Goal: Leave review/rating: Leave review/rating

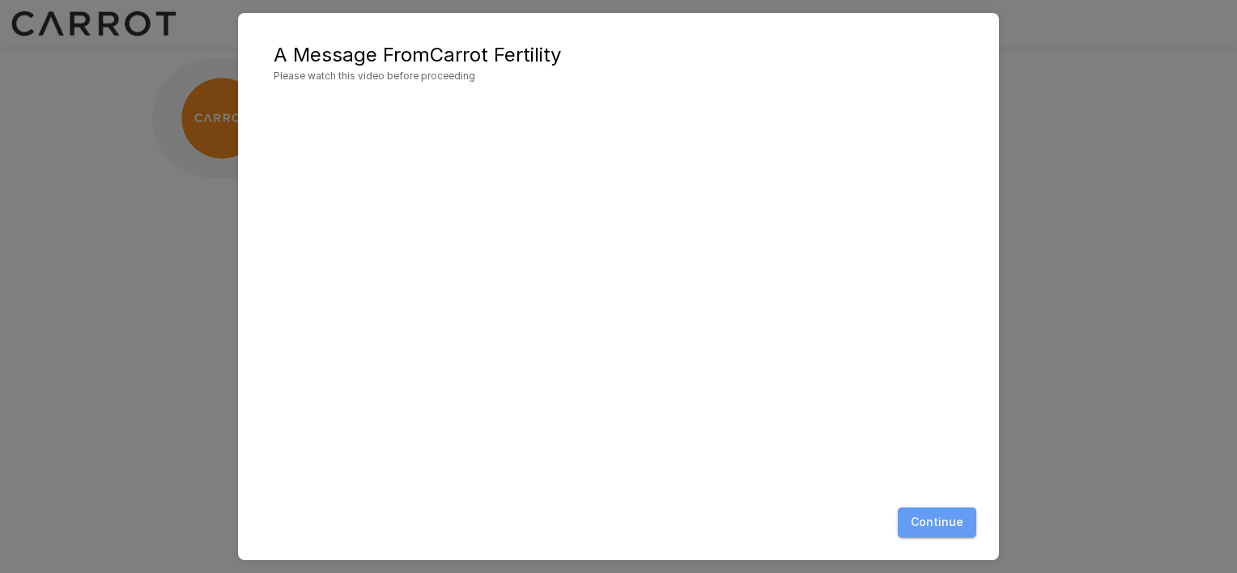
click at [949, 534] on button "Continue" at bounding box center [937, 522] width 79 height 30
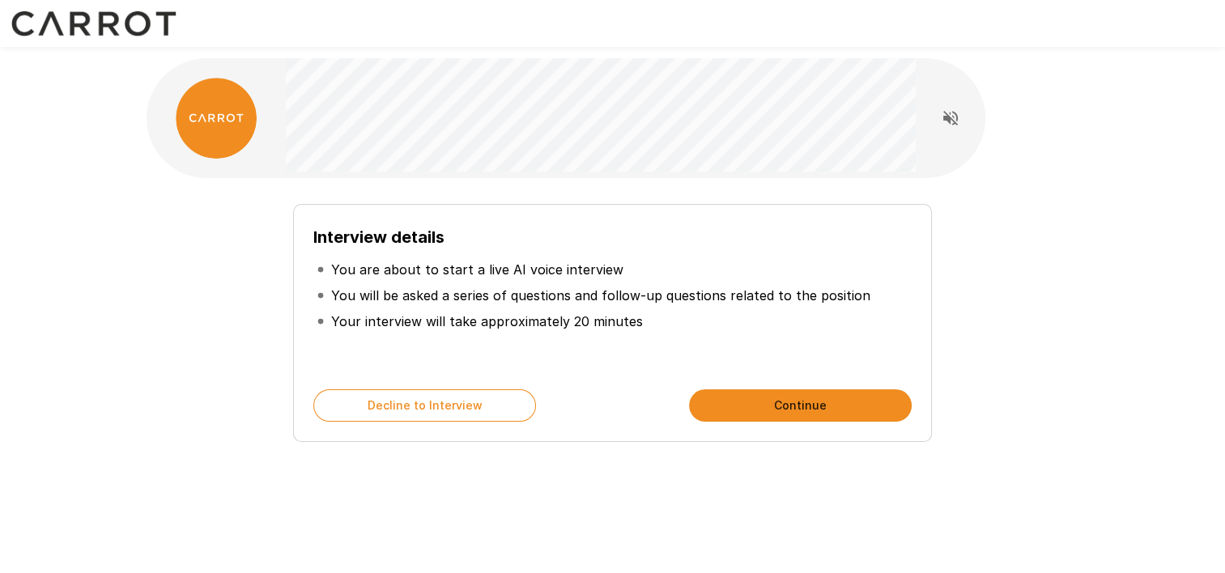
click at [771, 400] on button "Continue" at bounding box center [800, 405] width 223 height 32
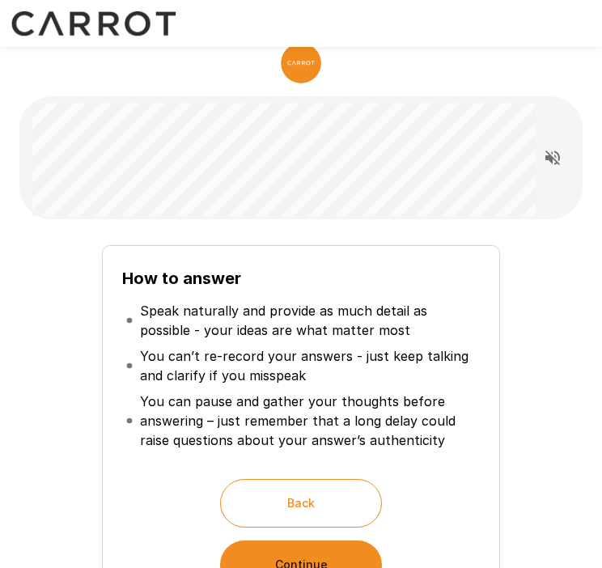
scroll to position [26, 0]
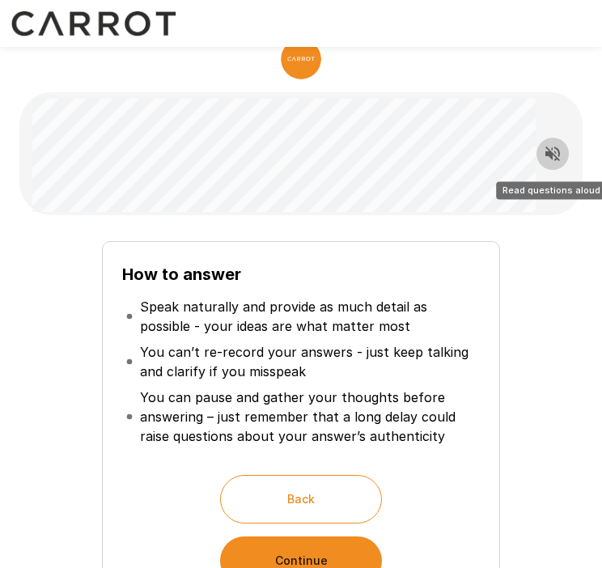
click at [552, 152] on icon "Read questions aloud" at bounding box center [553, 153] width 15 height 15
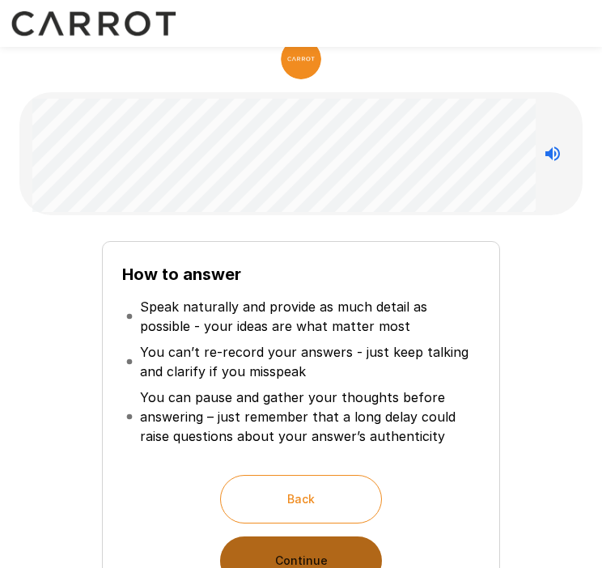
click at [301, 546] on button "Continue" at bounding box center [301, 561] width 162 height 49
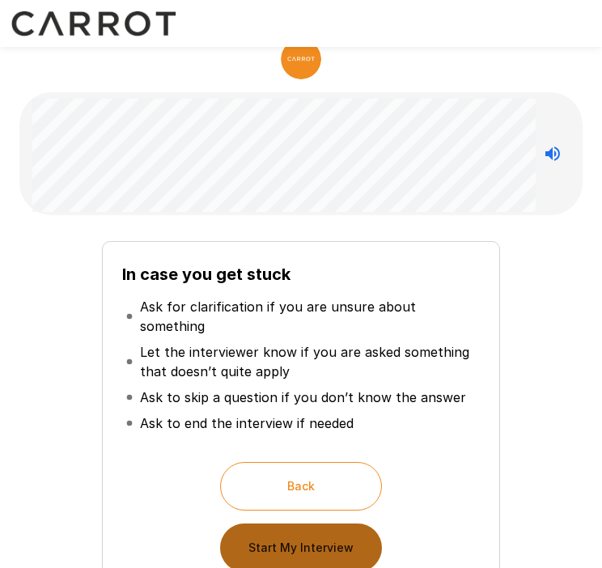
click at [304, 532] on button "Start My Interview" at bounding box center [301, 548] width 162 height 49
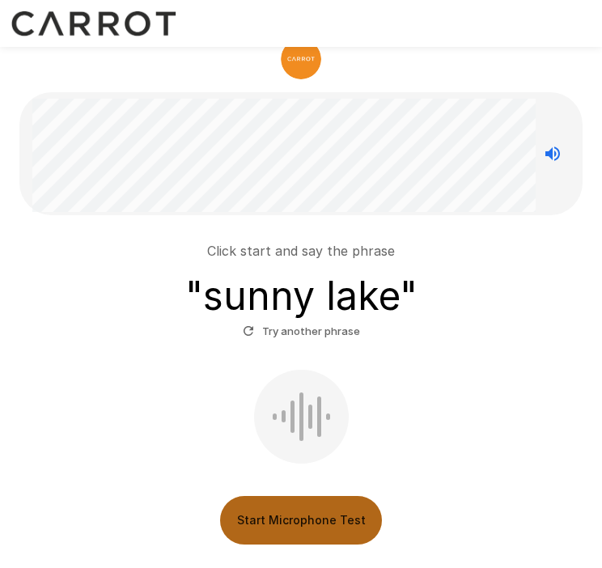
click at [282, 537] on button "Start Microphone Test" at bounding box center [301, 520] width 162 height 49
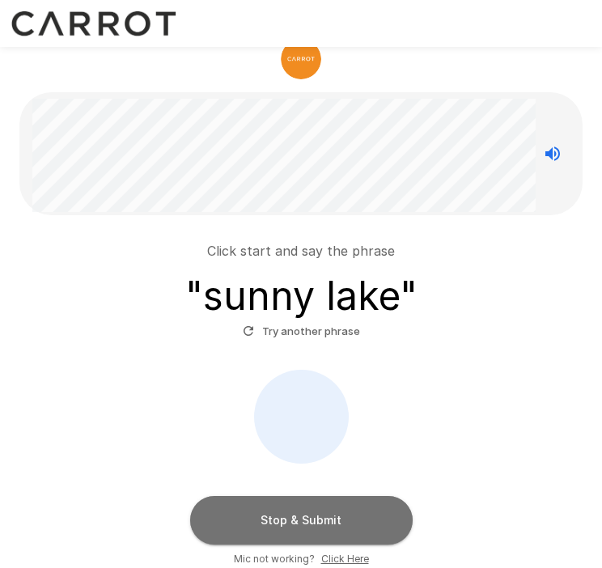
click at [288, 529] on button "Stop & Submit" at bounding box center [301, 520] width 223 height 49
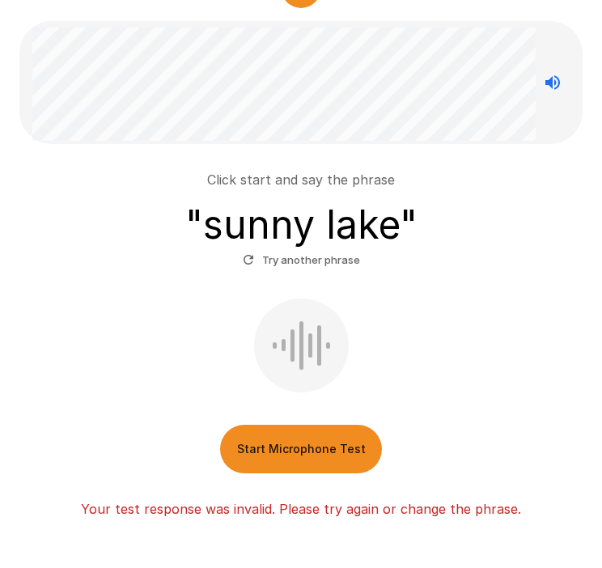
scroll to position [166, 0]
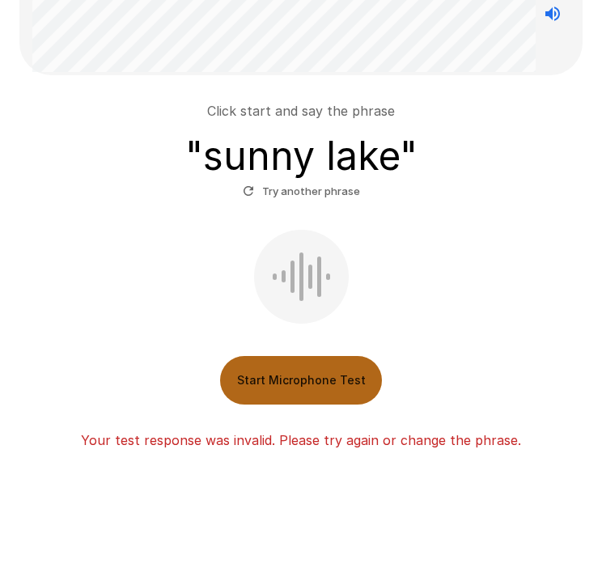
click at [288, 384] on button "Start Microphone Test" at bounding box center [301, 380] width 162 height 49
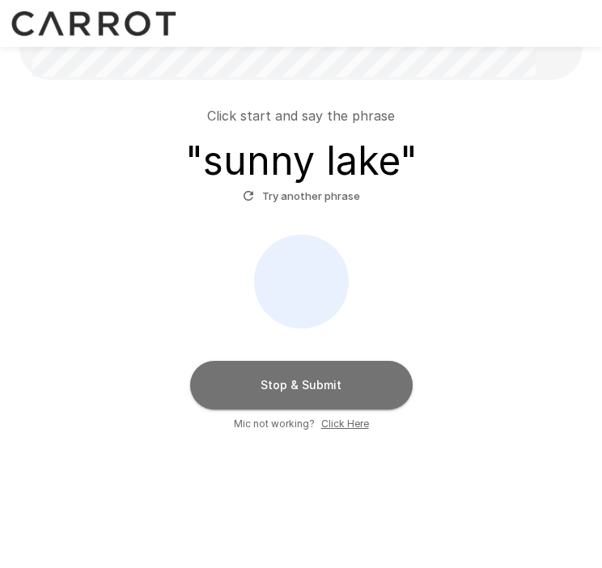
click at [288, 384] on button "Stop & Submit" at bounding box center [301, 385] width 223 height 49
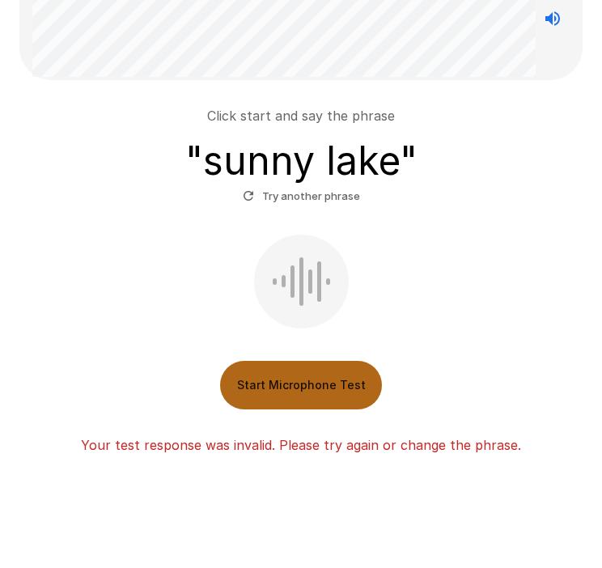
click at [283, 379] on button "Start Microphone Test" at bounding box center [301, 385] width 162 height 49
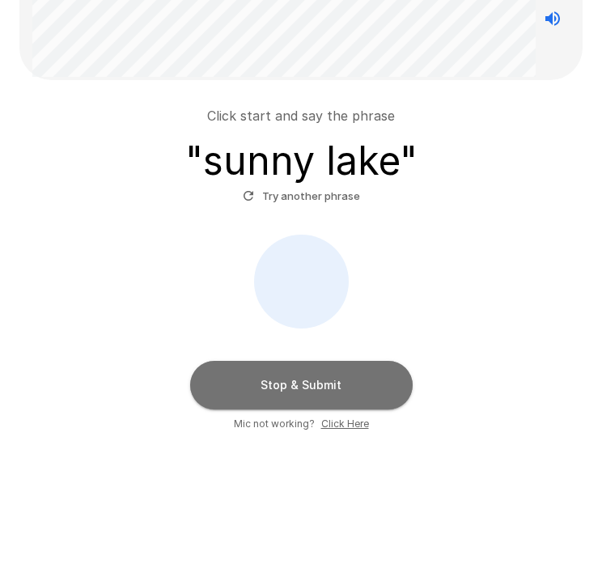
click at [337, 387] on button "Stop & Submit" at bounding box center [301, 385] width 223 height 49
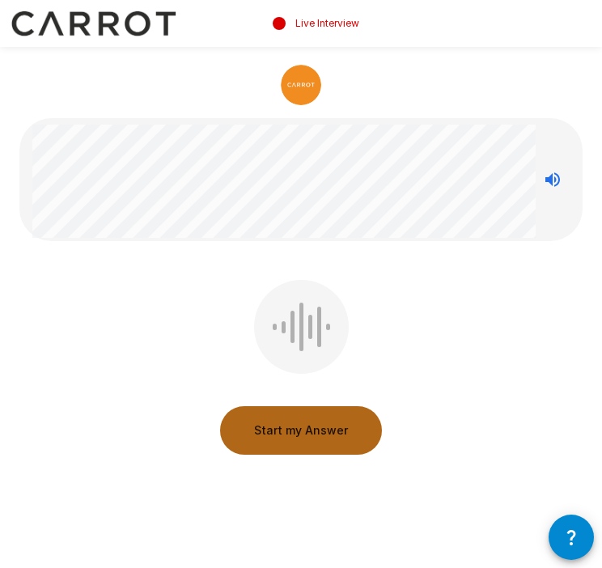
click at [301, 435] on button "Start my Answer" at bounding box center [301, 430] width 162 height 49
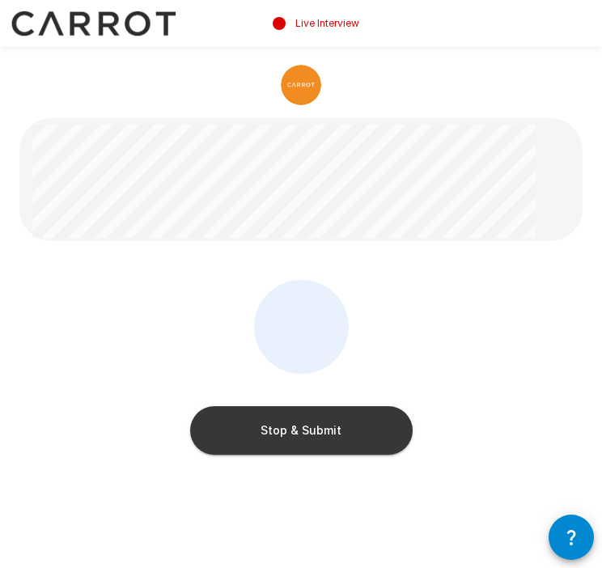
click at [301, 435] on button "Stop & Submit" at bounding box center [301, 430] width 223 height 49
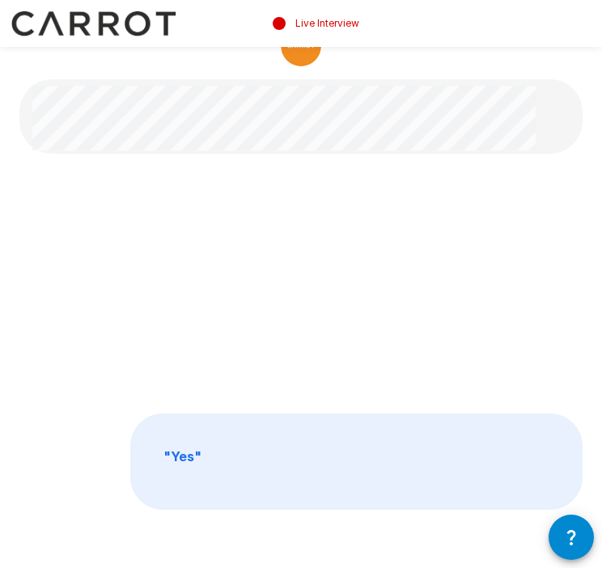
scroll to position [41, 0]
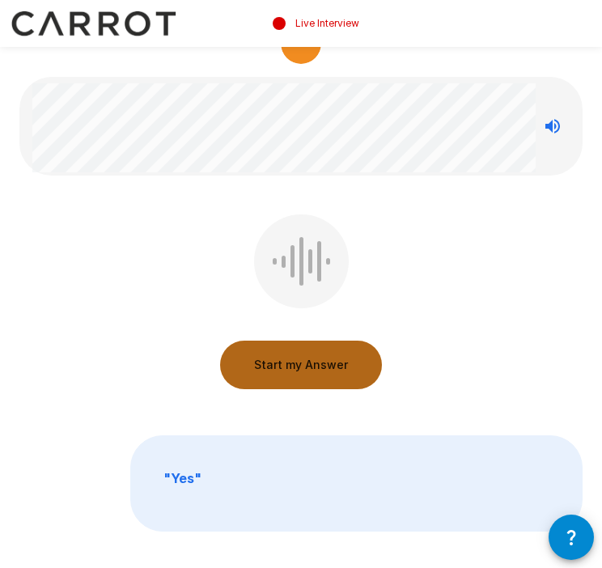
click at [302, 373] on button "Start my Answer" at bounding box center [301, 365] width 162 height 49
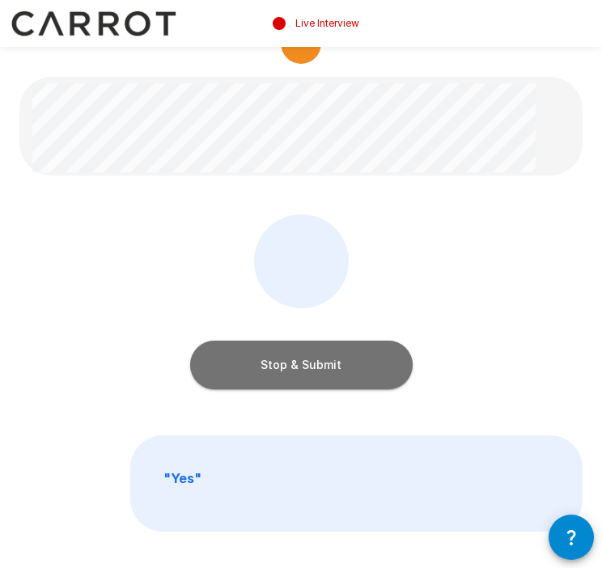
click at [302, 373] on button "Stop & Submit" at bounding box center [301, 365] width 223 height 49
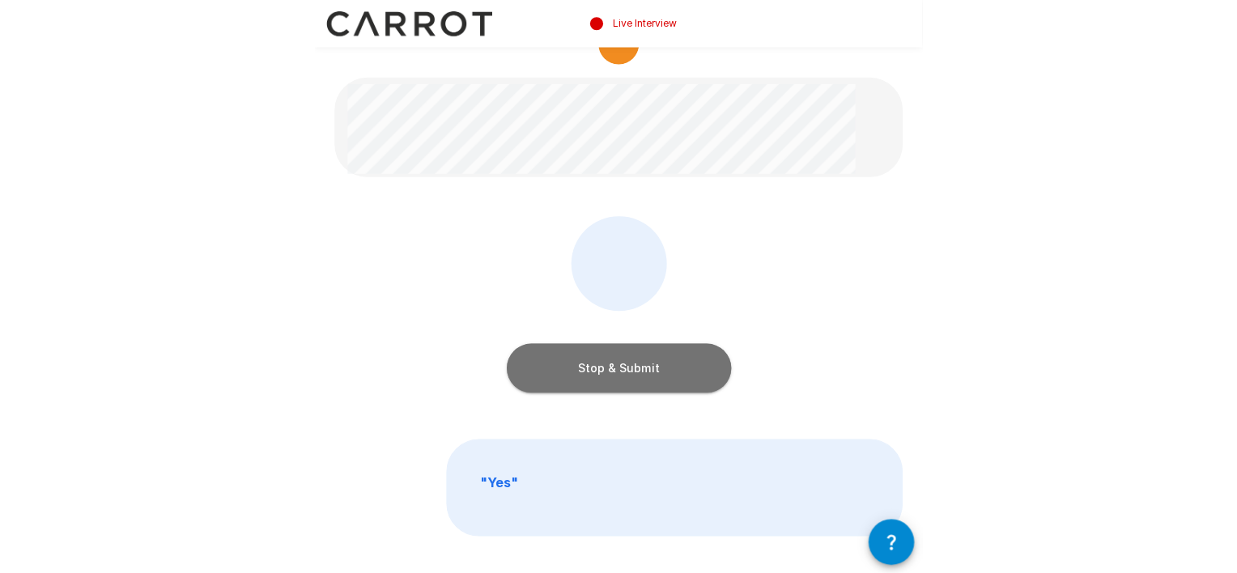
scroll to position [0, 0]
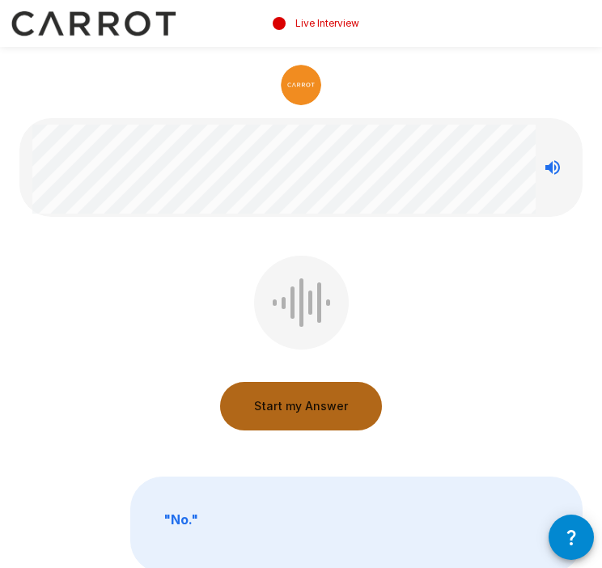
click at [304, 398] on button "Start my Answer" at bounding box center [301, 406] width 162 height 49
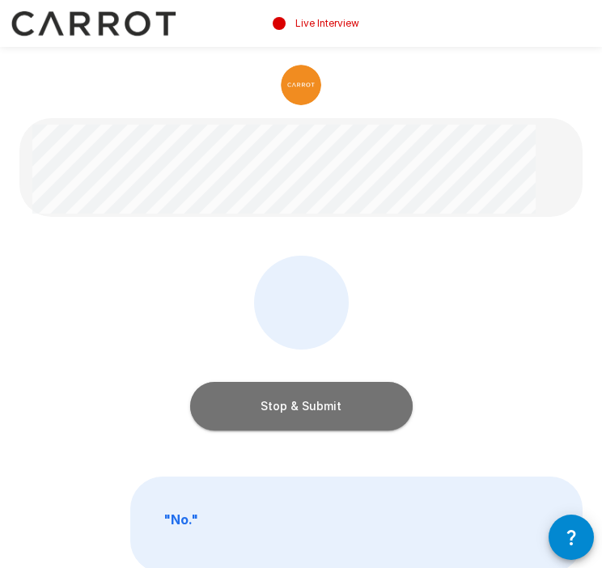
click at [304, 398] on button "Stop & Submit" at bounding box center [301, 406] width 223 height 49
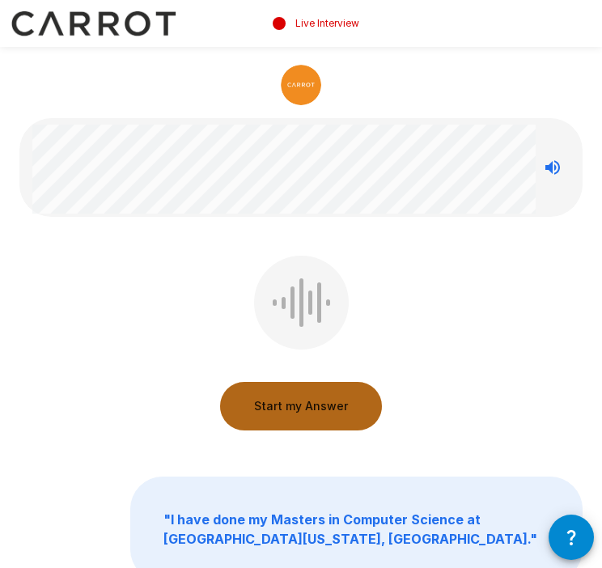
click at [304, 398] on button "Start my Answer" at bounding box center [301, 406] width 162 height 49
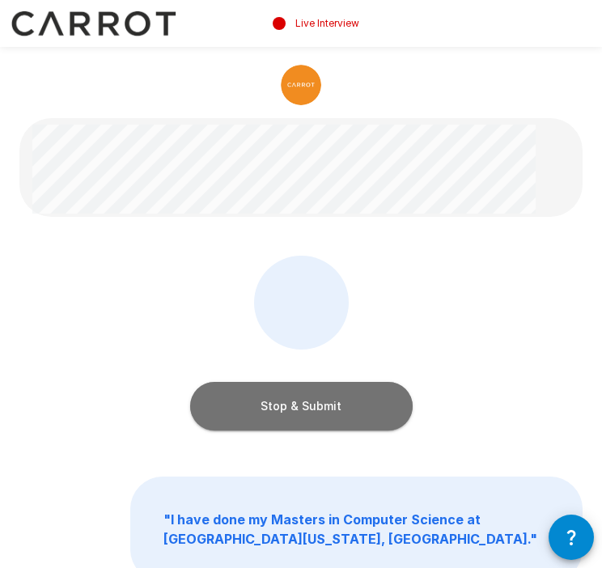
click at [304, 398] on button "Stop & Submit" at bounding box center [301, 406] width 223 height 49
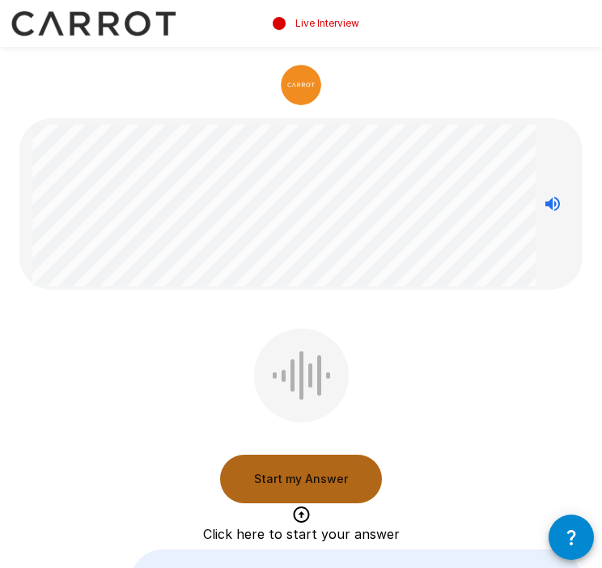
click at [320, 490] on button "Start my Answer" at bounding box center [301, 479] width 162 height 49
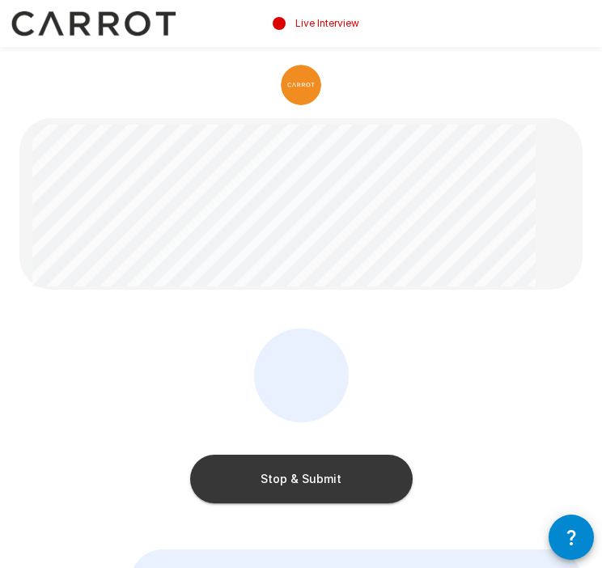
click at [284, 463] on button "Stop & Submit" at bounding box center [301, 479] width 223 height 49
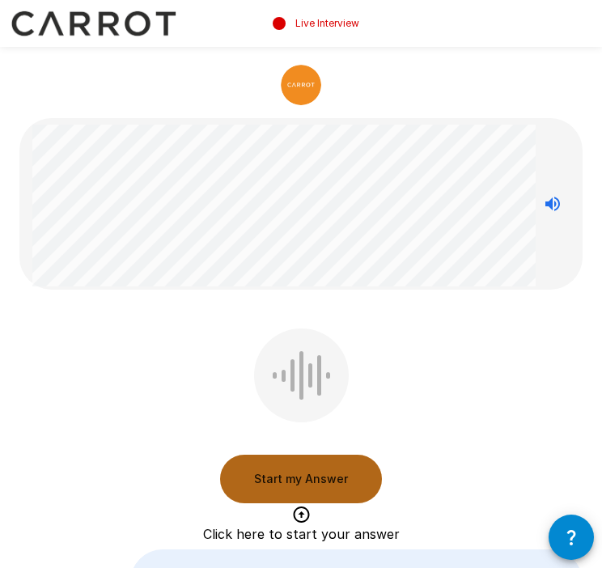
click at [343, 467] on button "Start my Answer" at bounding box center [301, 479] width 162 height 49
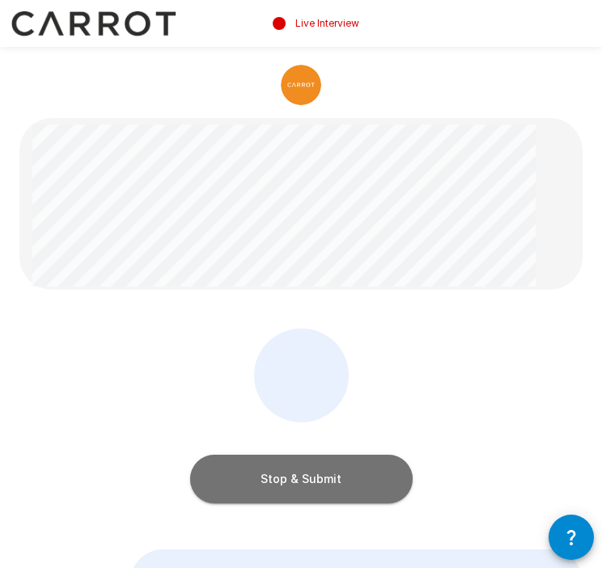
click at [357, 470] on button "Stop & Submit" at bounding box center [301, 479] width 223 height 49
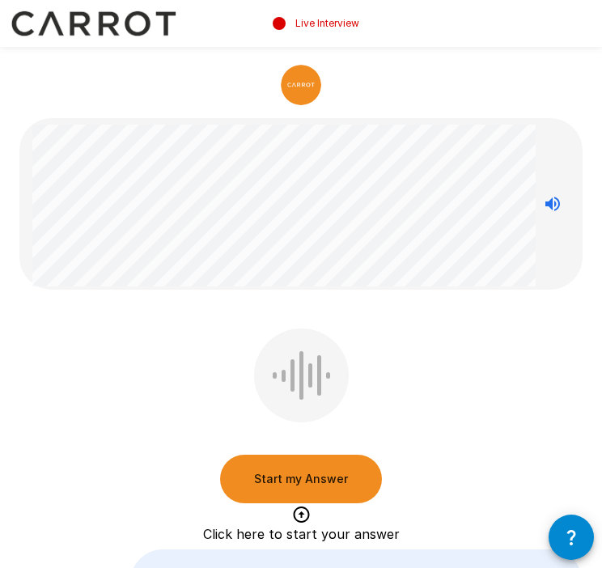
click at [275, 472] on button "Start my Answer" at bounding box center [301, 479] width 162 height 49
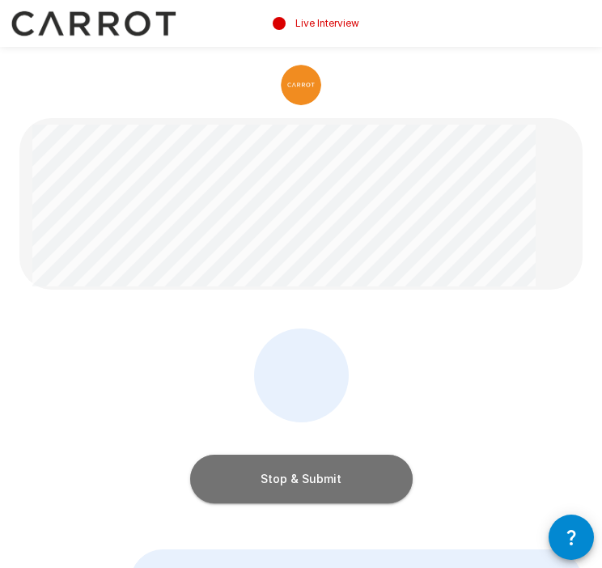
click at [293, 475] on button "Stop & Submit" at bounding box center [301, 479] width 223 height 49
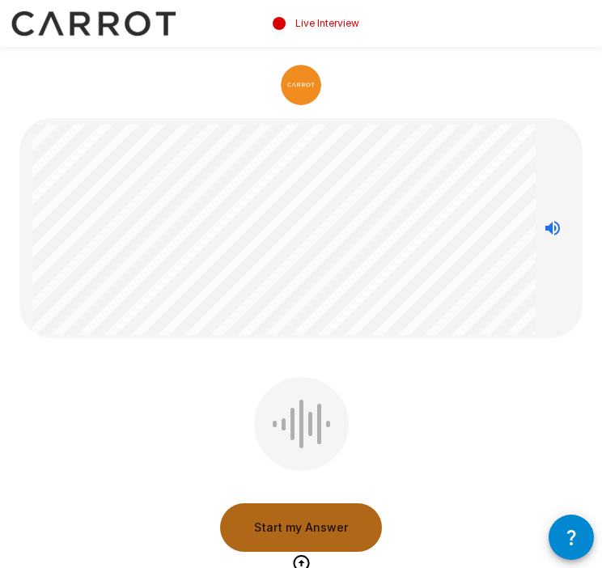
click at [298, 529] on button "Start my Answer" at bounding box center [301, 527] width 162 height 49
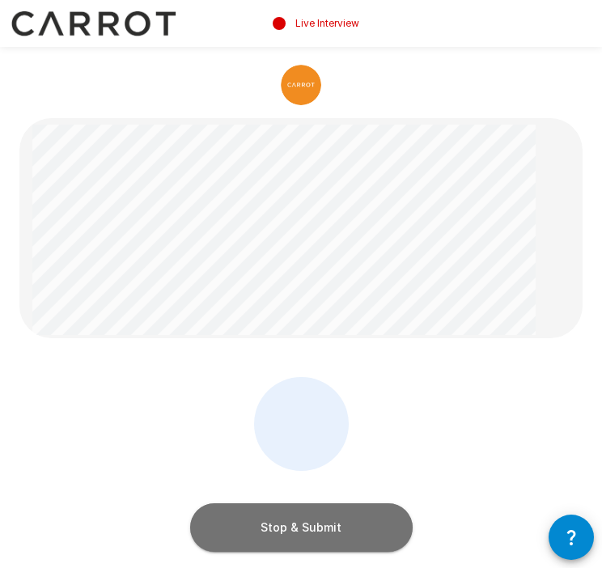
click at [332, 513] on button "Stop & Submit" at bounding box center [301, 527] width 223 height 49
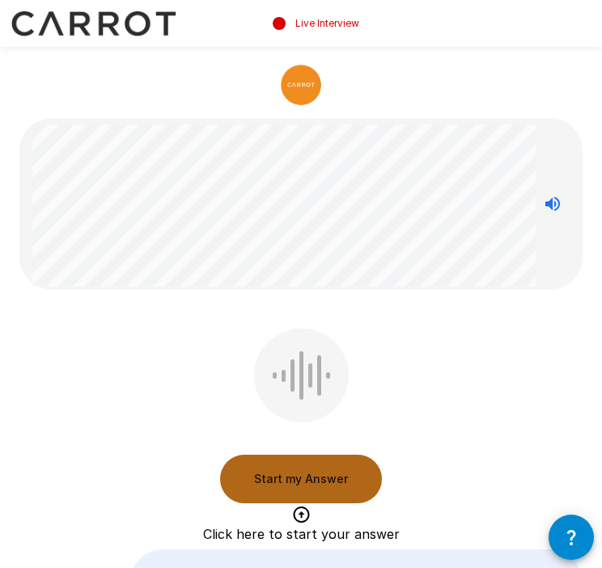
click at [286, 469] on button "Start my Answer" at bounding box center [301, 479] width 162 height 49
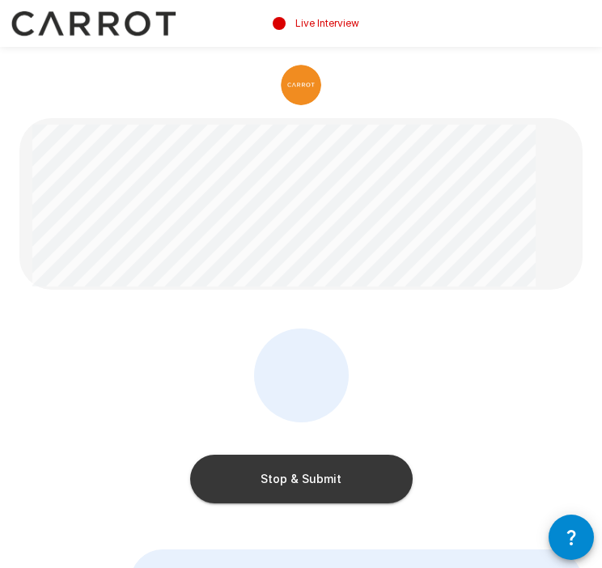
click at [287, 464] on button "Stop & Submit" at bounding box center [301, 479] width 223 height 49
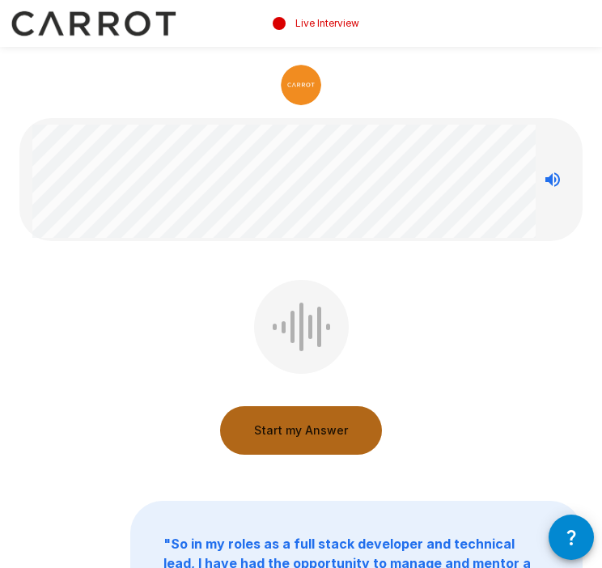
click at [328, 431] on button "Start my Answer" at bounding box center [301, 430] width 162 height 49
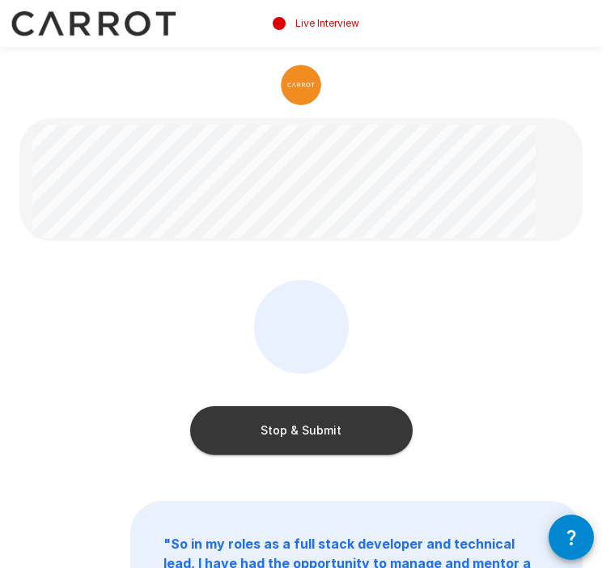
click at [317, 422] on button "Stop & Submit" at bounding box center [301, 430] width 223 height 49
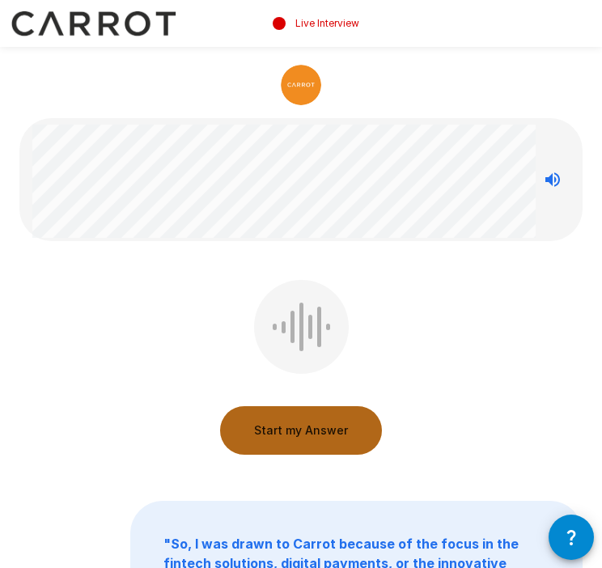
click at [317, 422] on button "Start my Answer" at bounding box center [301, 430] width 162 height 49
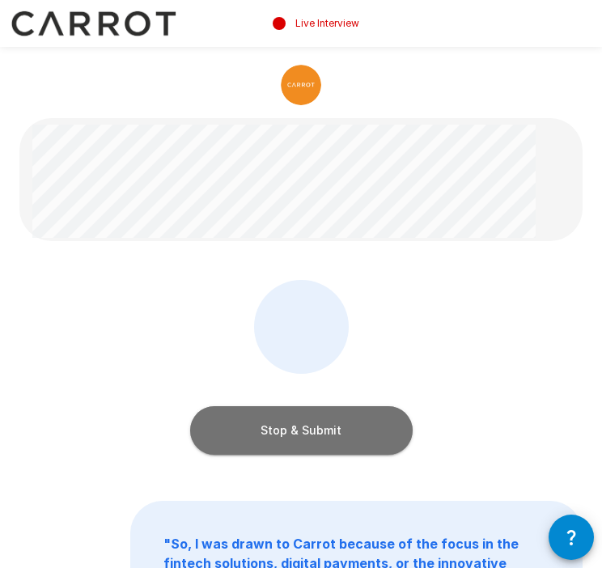
click at [317, 422] on button "Stop & Submit" at bounding box center [301, 430] width 223 height 49
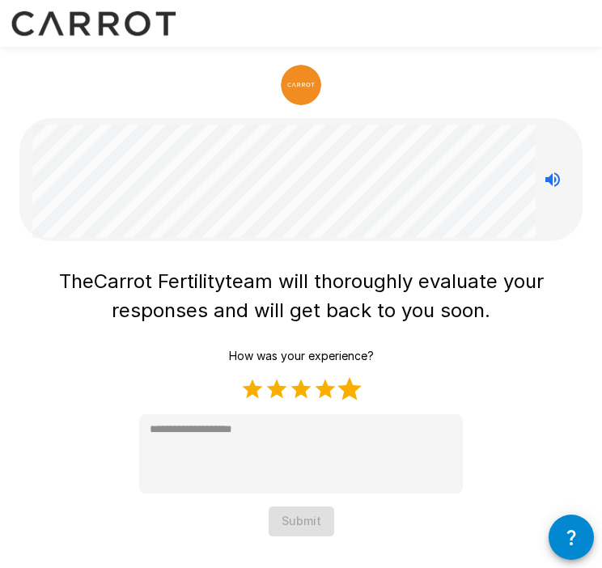
click at [350, 384] on label "5 Stars" at bounding box center [350, 389] width 24 height 24
type textarea "*"
click at [312, 521] on button "Submit" at bounding box center [302, 522] width 66 height 30
